Goal: Task Accomplishment & Management: Use online tool/utility

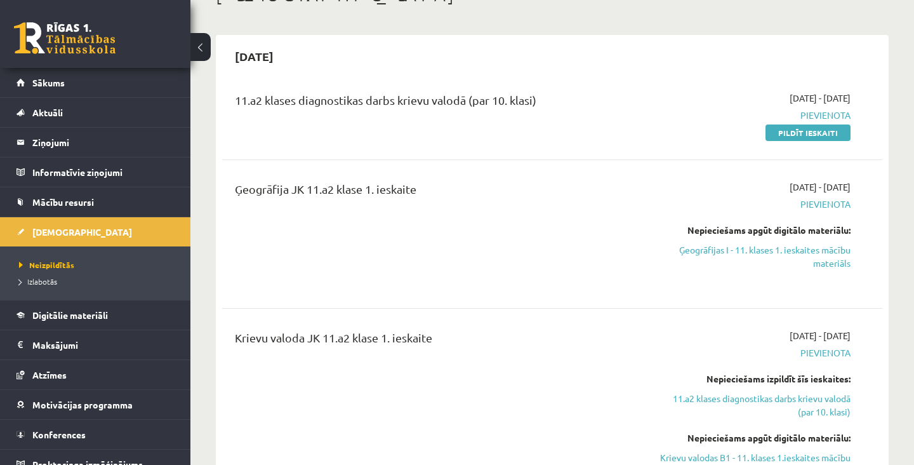
scroll to position [88, 0]
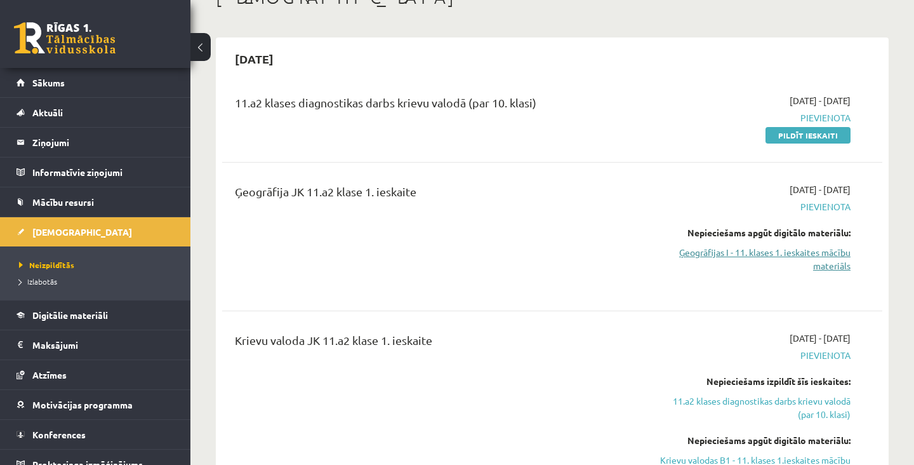
click at [839, 267] on link "Ģeogrāfijas I - 11. klases 1. ieskaites mācību materiāls" at bounding box center [754, 259] width 192 height 27
click at [829, 258] on link "Ģeogrāfijas I - 11. klases 1. ieskaites mācību materiāls" at bounding box center [754, 259] width 192 height 27
click at [843, 267] on link "Ģeogrāfijas I - 11. klases 1. ieskaites mācību materiāls" at bounding box center [754, 259] width 192 height 27
click at [108, 208] on link "Mācību resursi" at bounding box center [96, 201] width 158 height 29
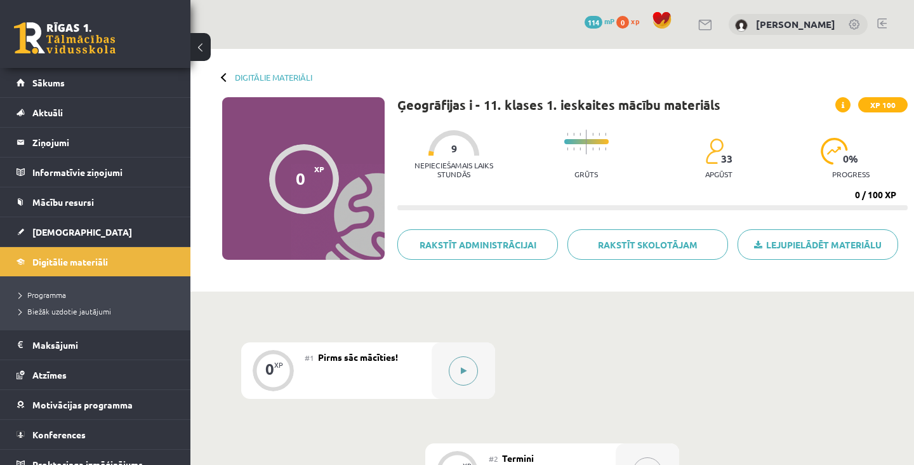
click at [449, 362] on div at bounding box center [463, 370] width 63 height 56
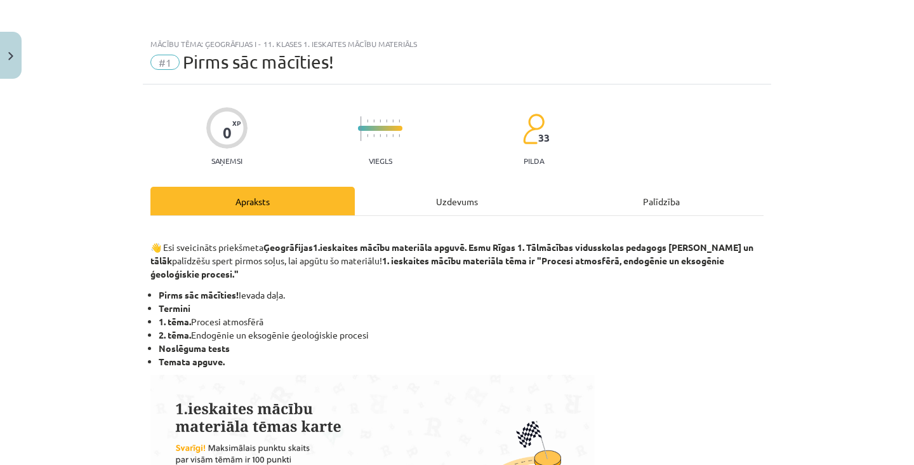
click at [298, 209] on div "Apraksts" at bounding box center [252, 201] width 204 height 29
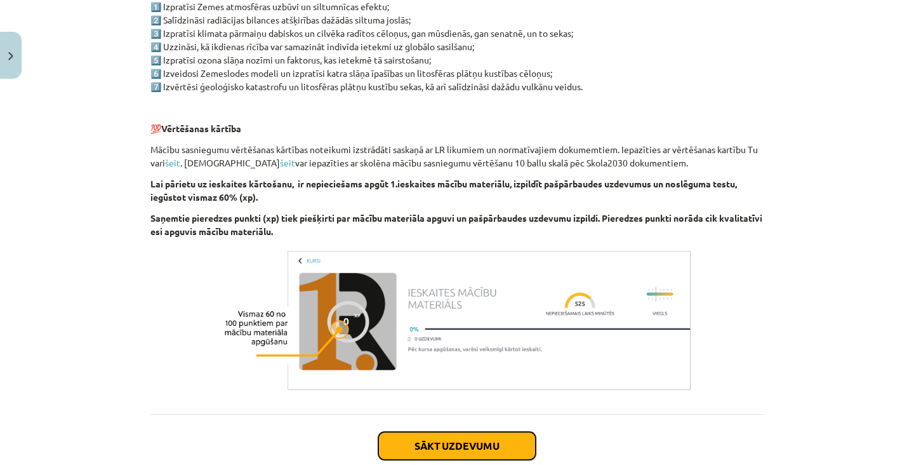
click at [501, 450] on button "Sākt uzdevumu" at bounding box center [456, 446] width 157 height 28
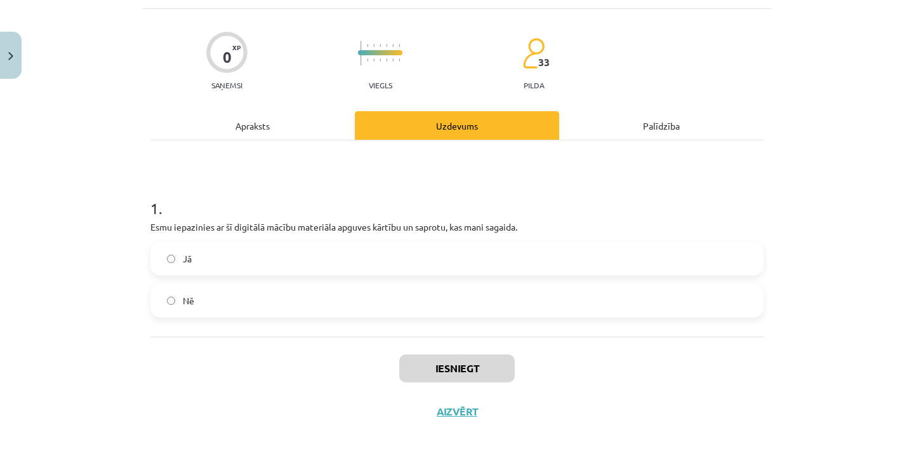
scroll to position [15, 0]
